Goal: Navigation & Orientation: Understand site structure

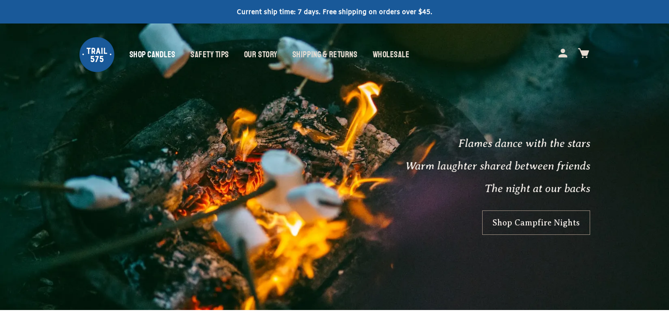
click at [156, 55] on link "Shop Candles" at bounding box center [159, 54] width 61 height 13
click at [221, 51] on link "Safety Tips" at bounding box center [216, 54] width 53 height 13
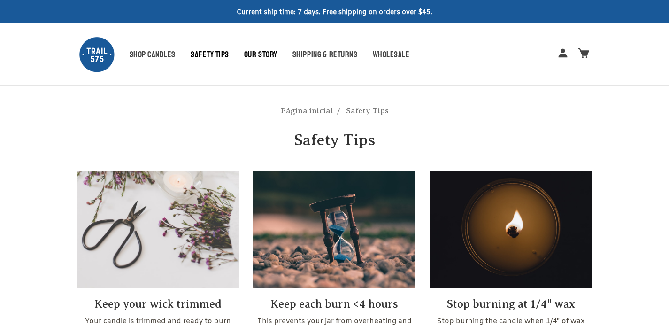
click at [249, 52] on link "Our Story" at bounding box center [268, 54] width 48 height 13
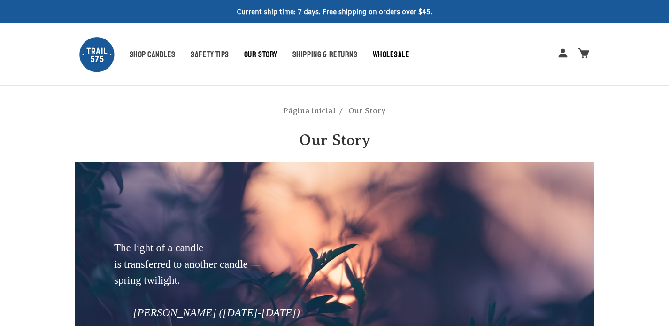
click at [394, 53] on link "Wholesale" at bounding box center [399, 54] width 52 height 13
